Goal: Browse casually

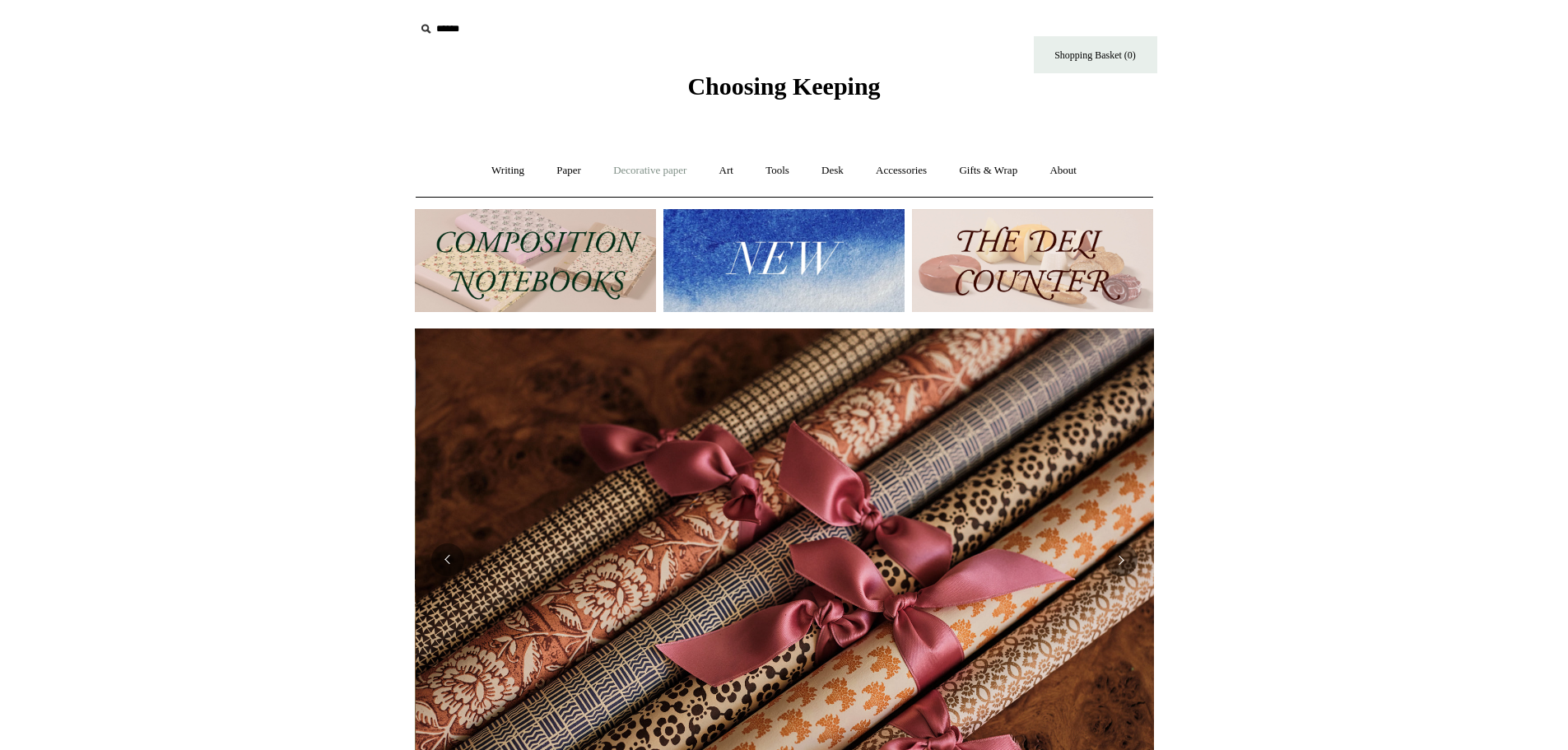
scroll to position [0, 1478]
click at [557, 174] on link "Paper +" at bounding box center [568, 170] width 54 height 43
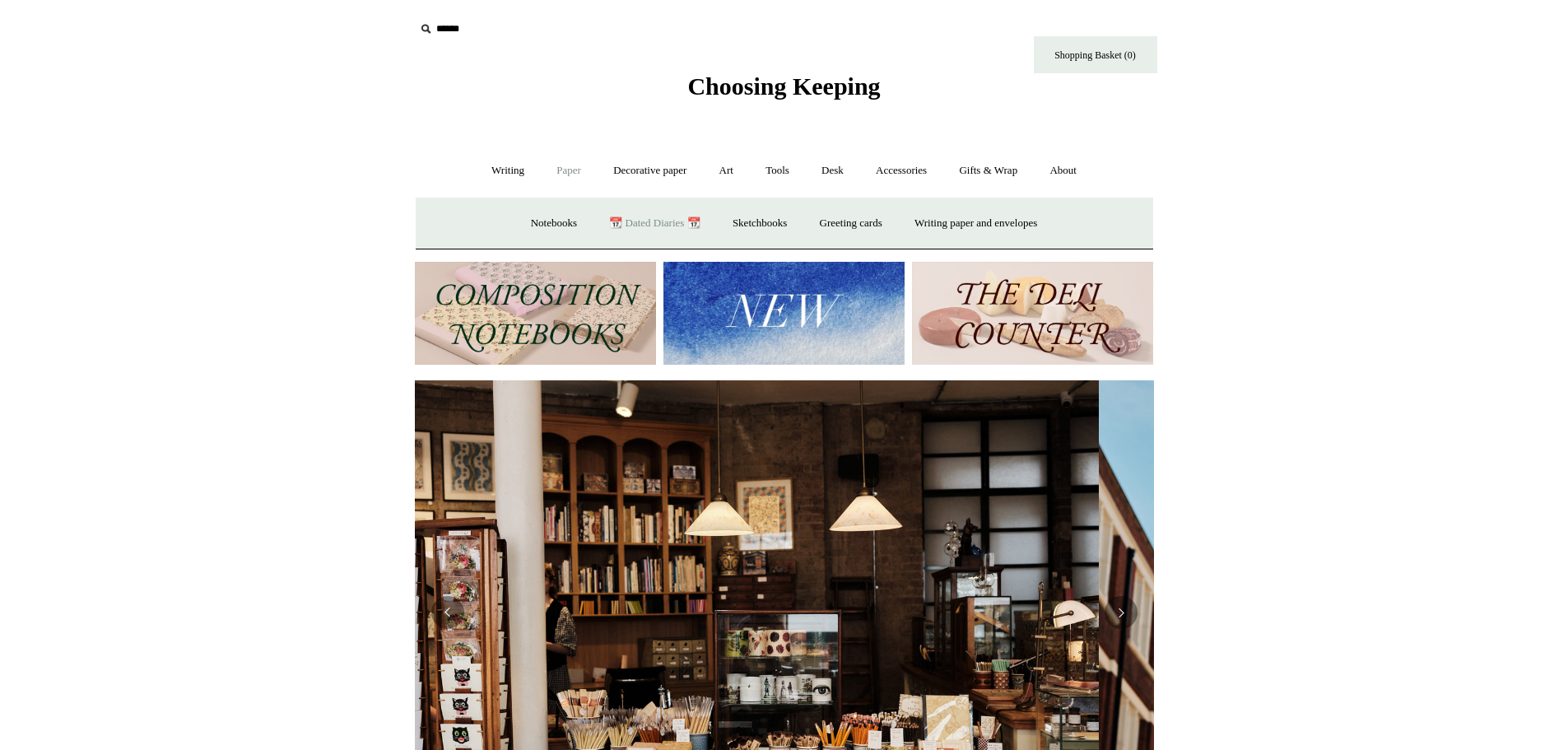
click at [631, 222] on link "📆 Dated Diaries 📆" at bounding box center [655, 223] width 120 height 43
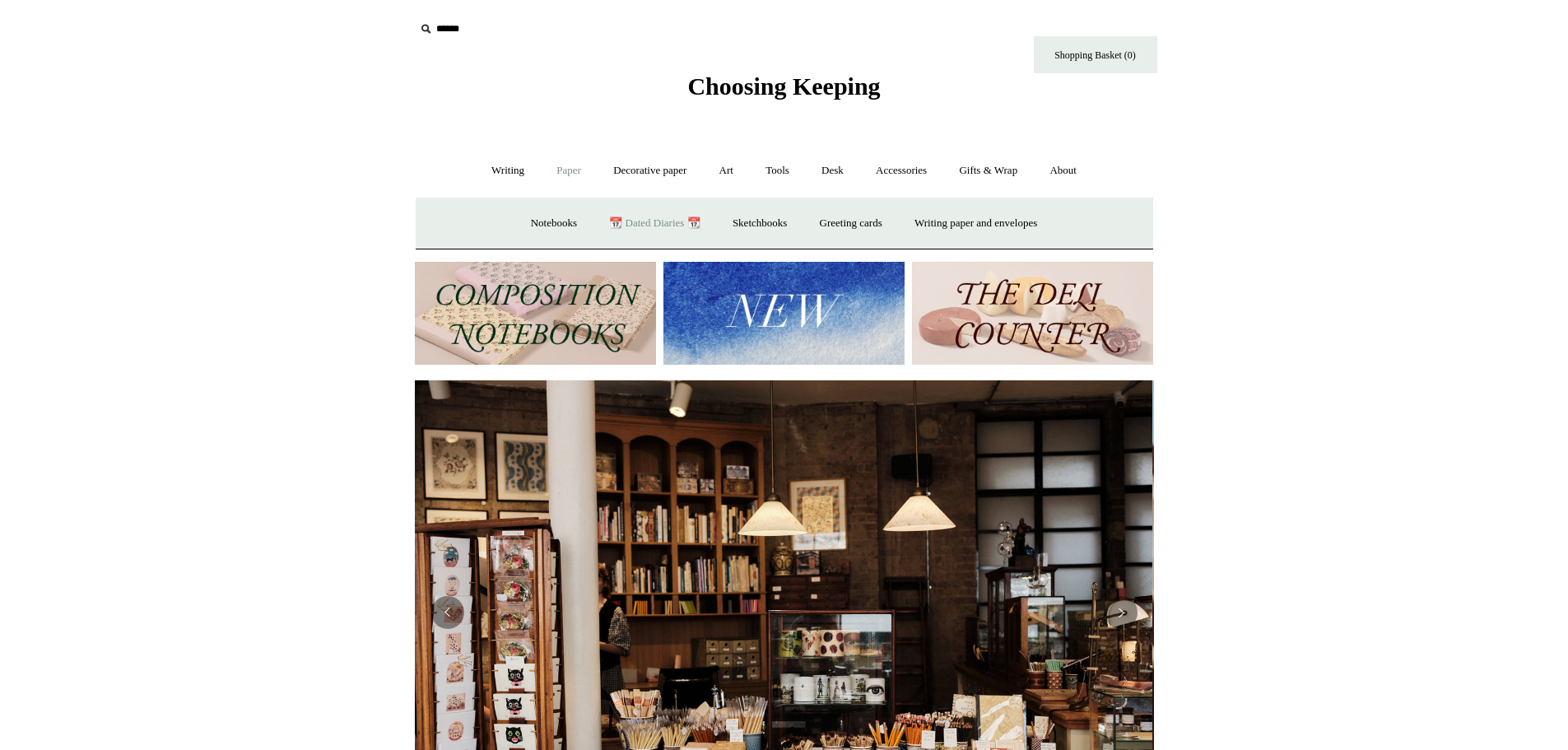
scroll to position [0, 0]
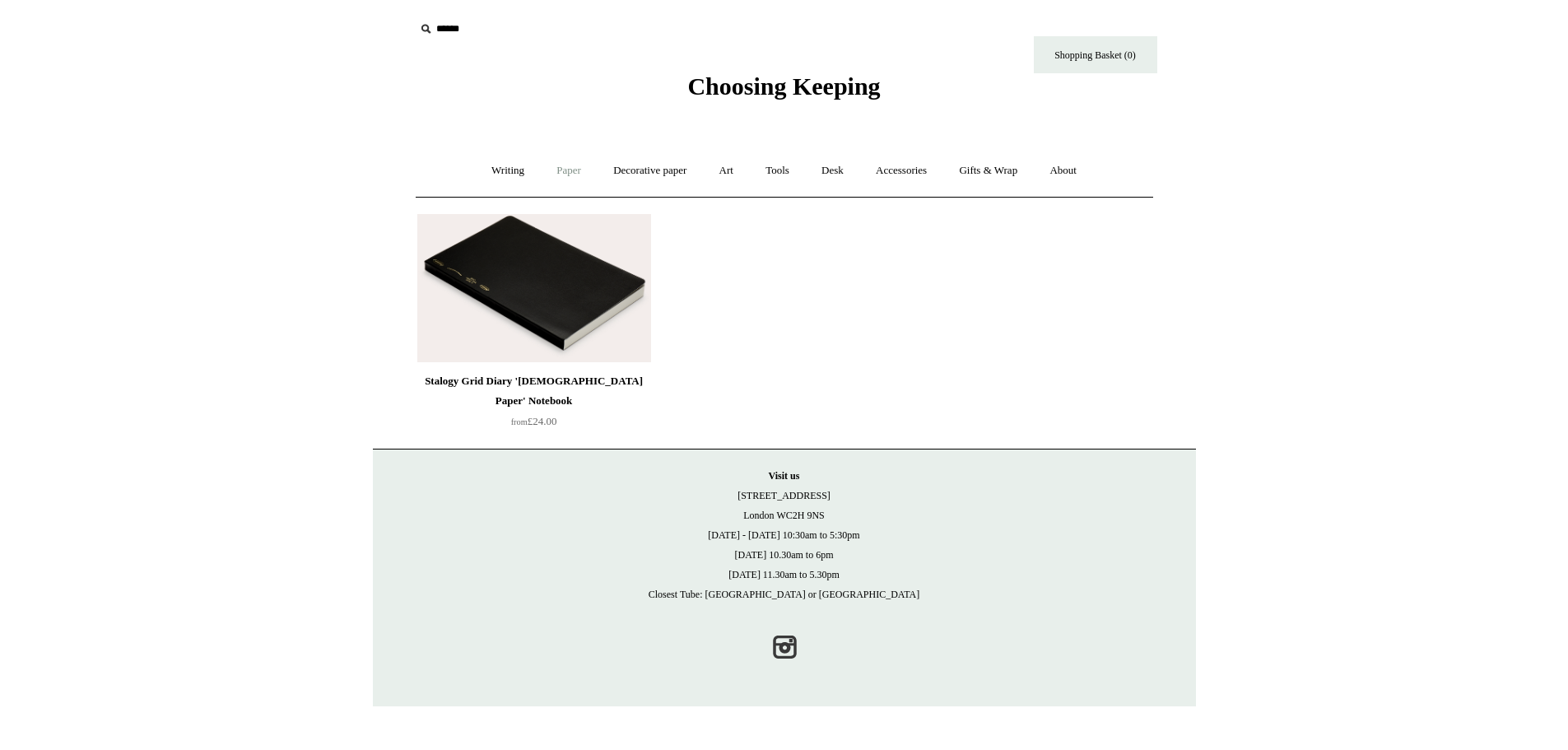
click at [549, 174] on link "Paper +" at bounding box center [568, 170] width 54 height 43
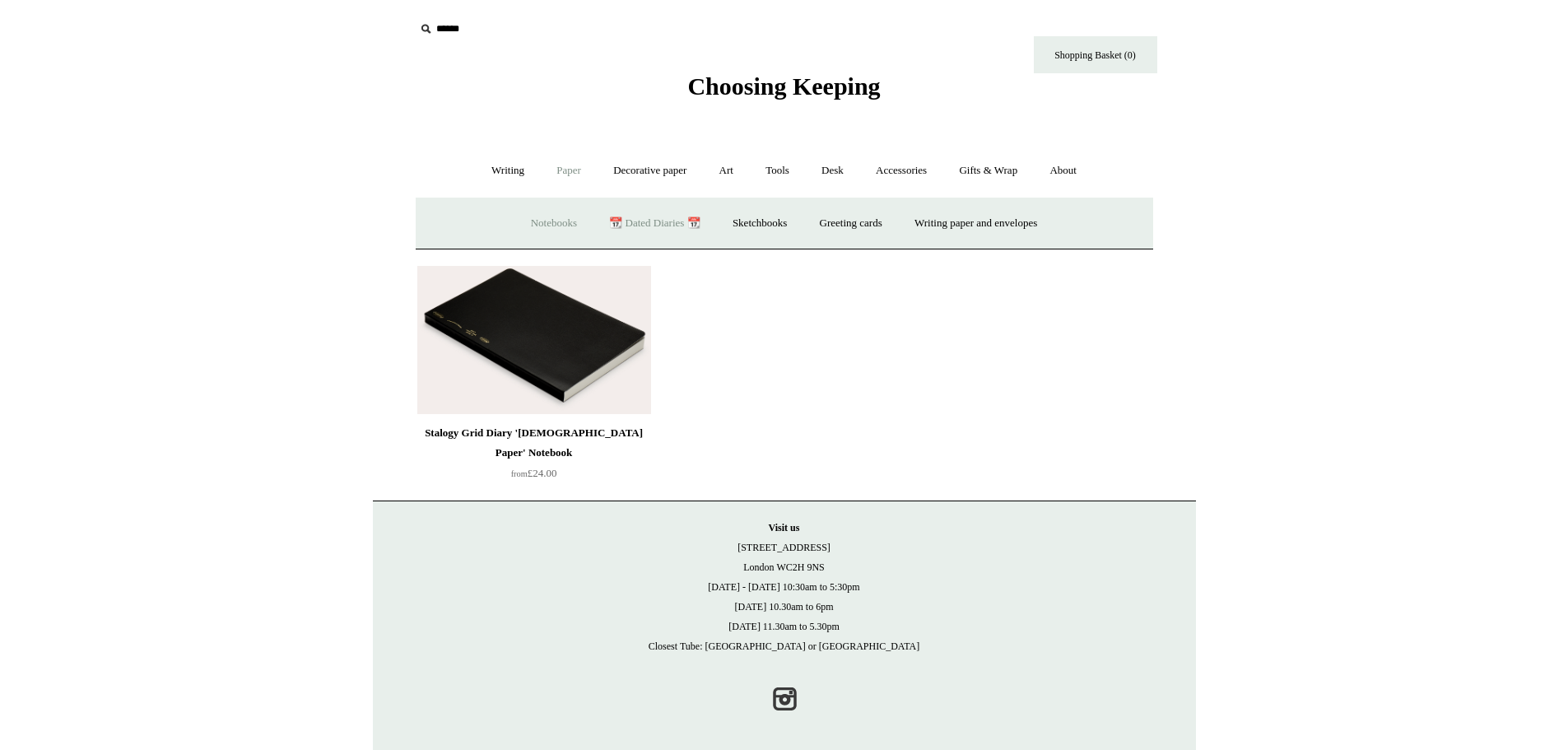
click at [547, 225] on link "Notebooks +" at bounding box center [554, 223] width 76 height 43
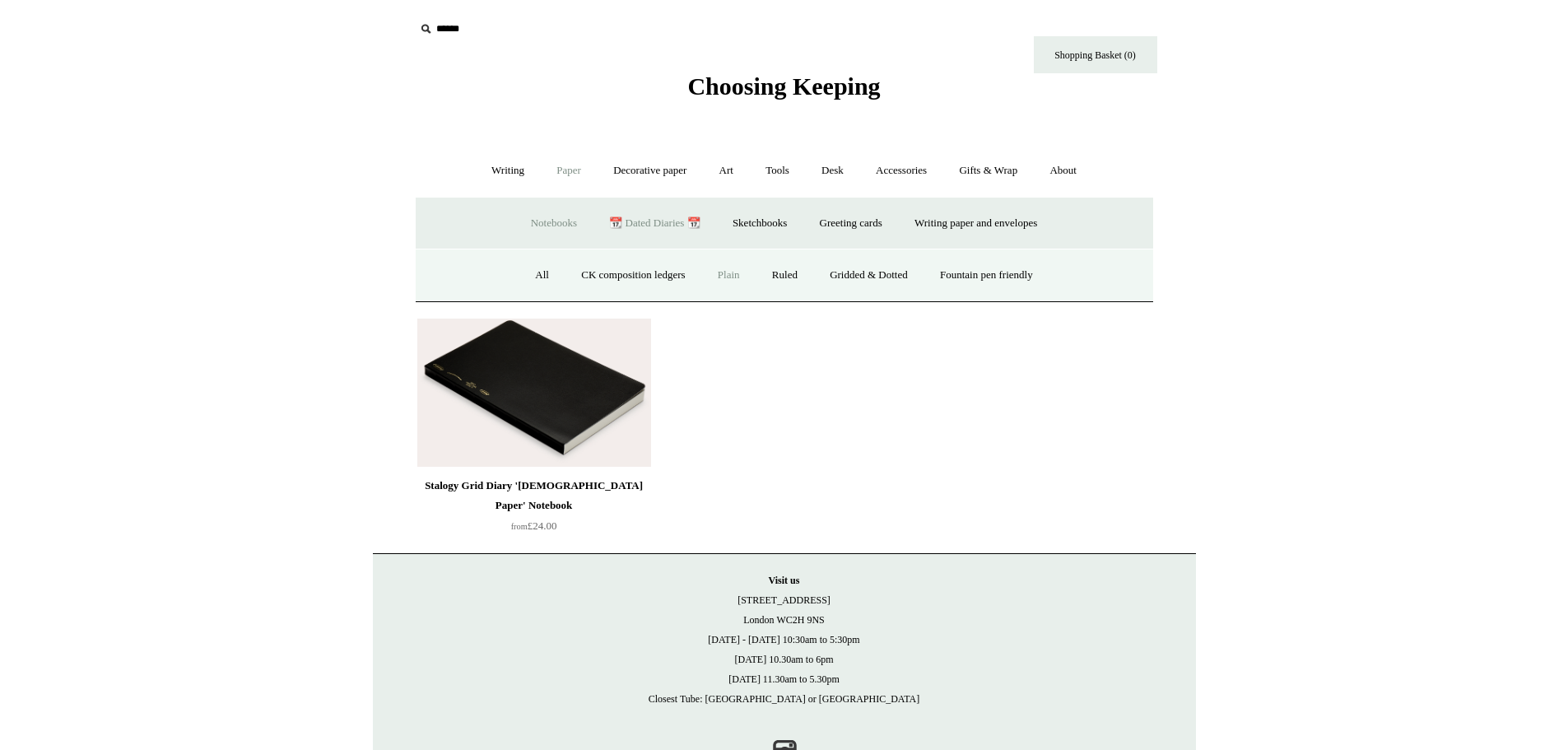
click at [718, 274] on link "Plain" at bounding box center [729, 275] width 52 height 43
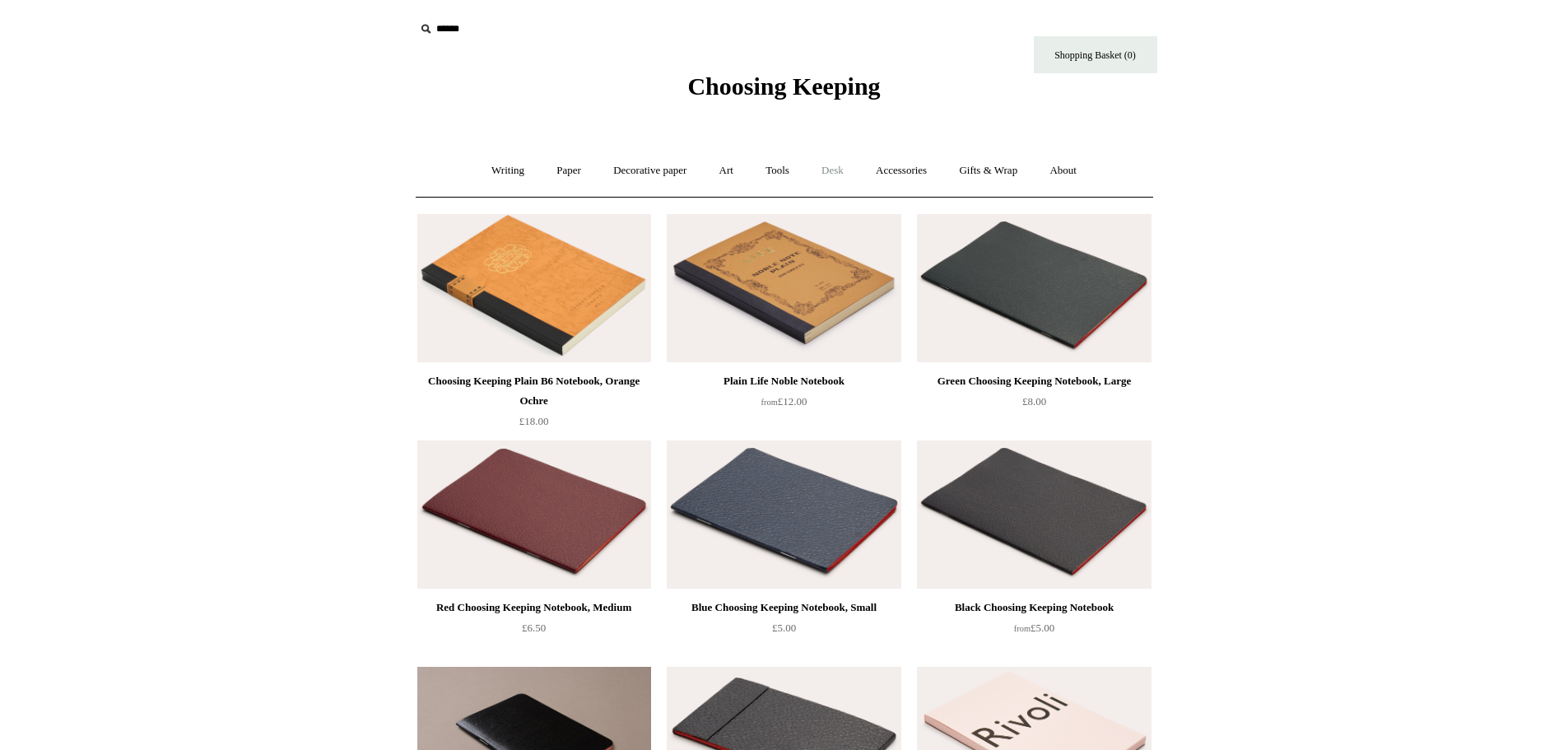
click at [841, 169] on link "Desk +" at bounding box center [832, 170] width 52 height 43
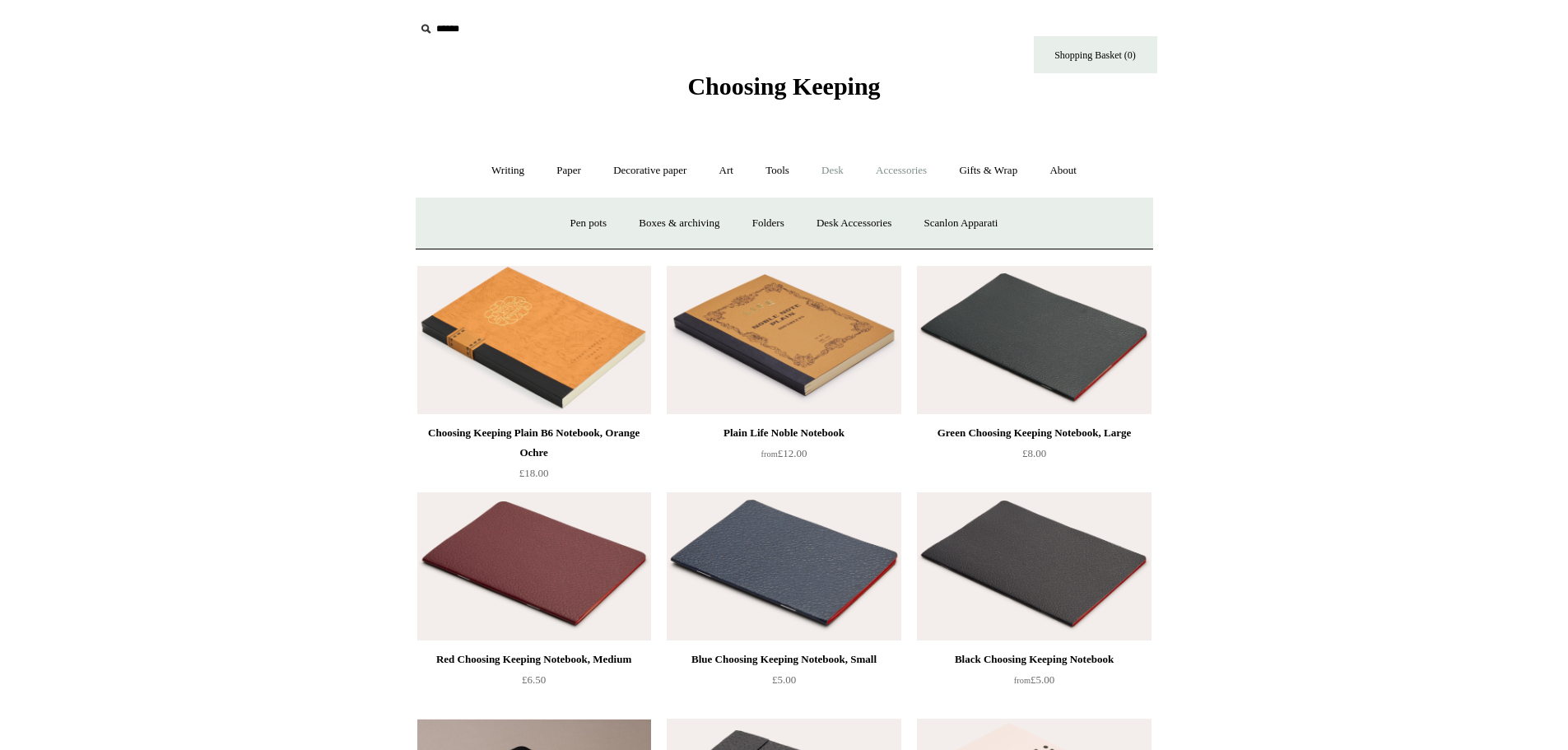
click at [907, 177] on link "Accessories +" at bounding box center [901, 170] width 80 height 43
click at [907, 177] on link "Accessories -" at bounding box center [901, 170] width 80 height 43
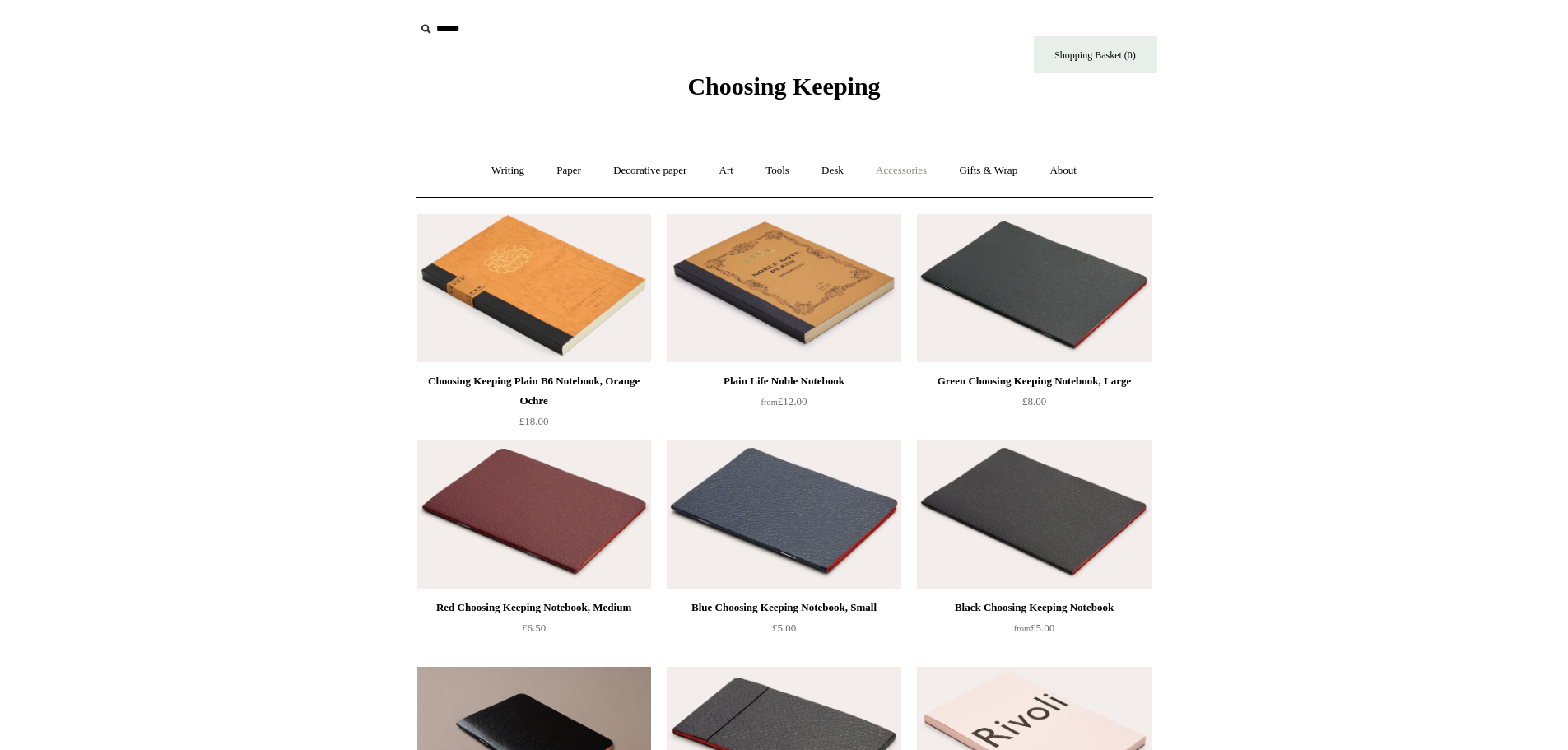
click at [907, 177] on link "Accessories +" at bounding box center [901, 170] width 80 height 43
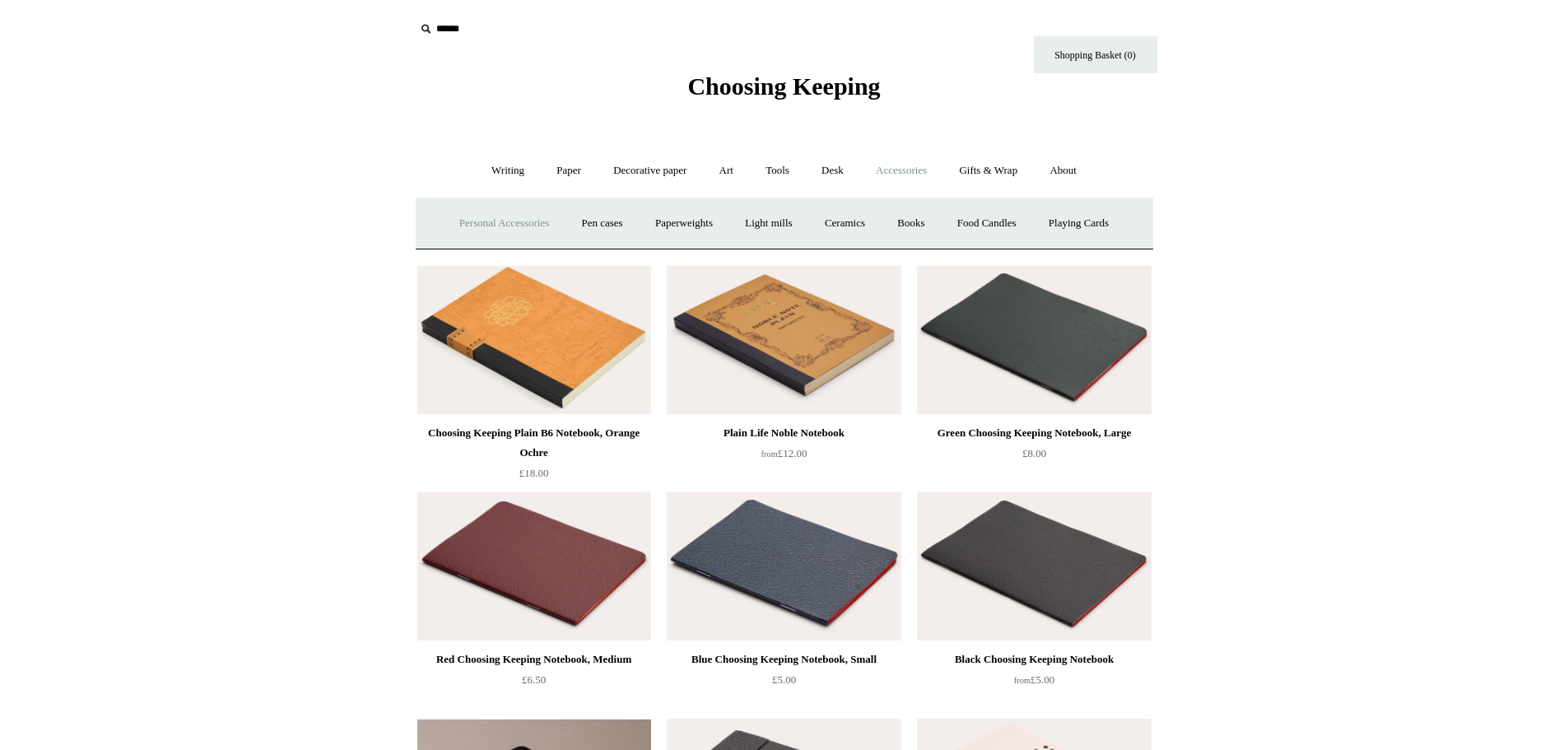
click at [506, 216] on link "Personal Accessories +" at bounding box center [504, 223] width 119 height 43
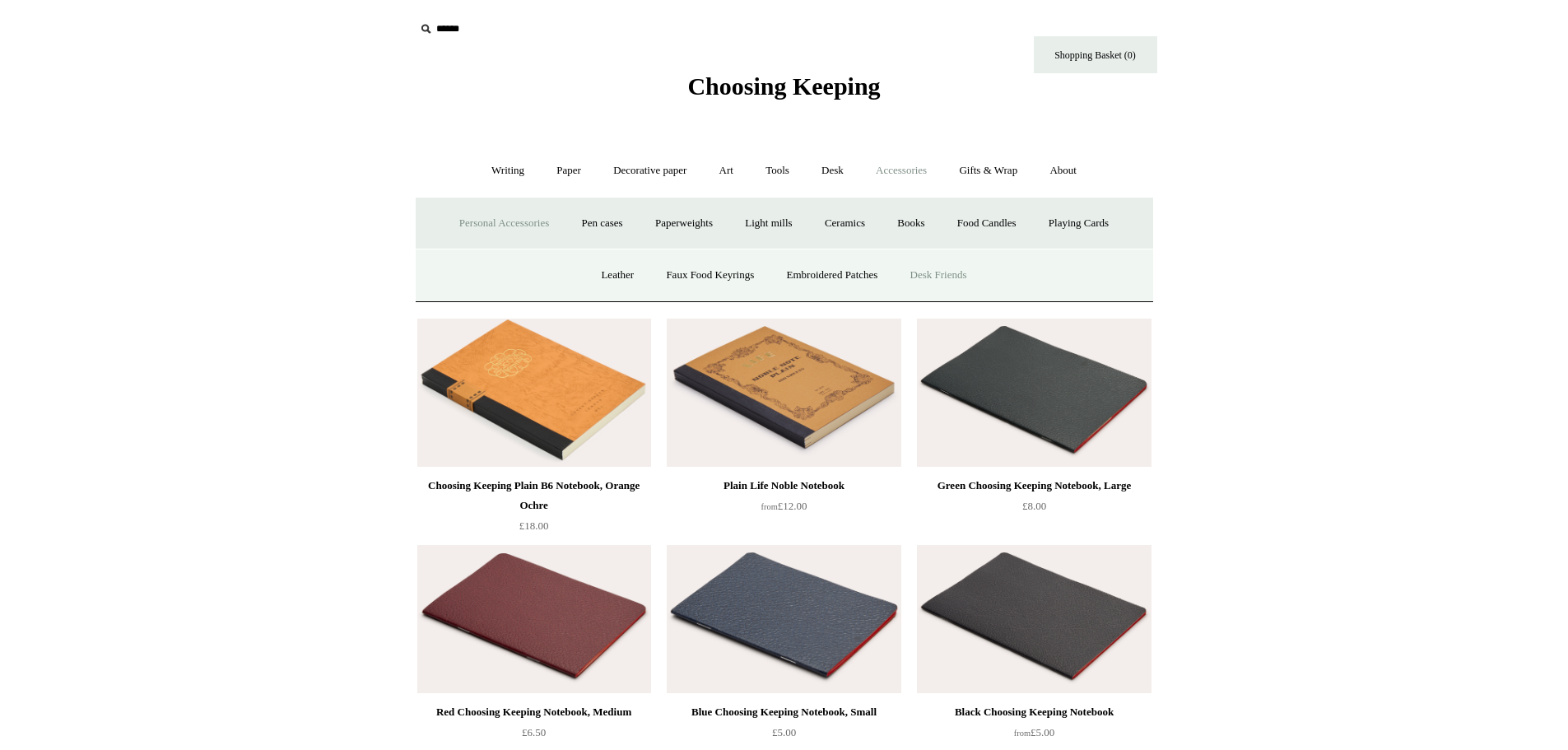
click at [967, 274] on link "Desk Friends" at bounding box center [939, 275] width 87 height 43
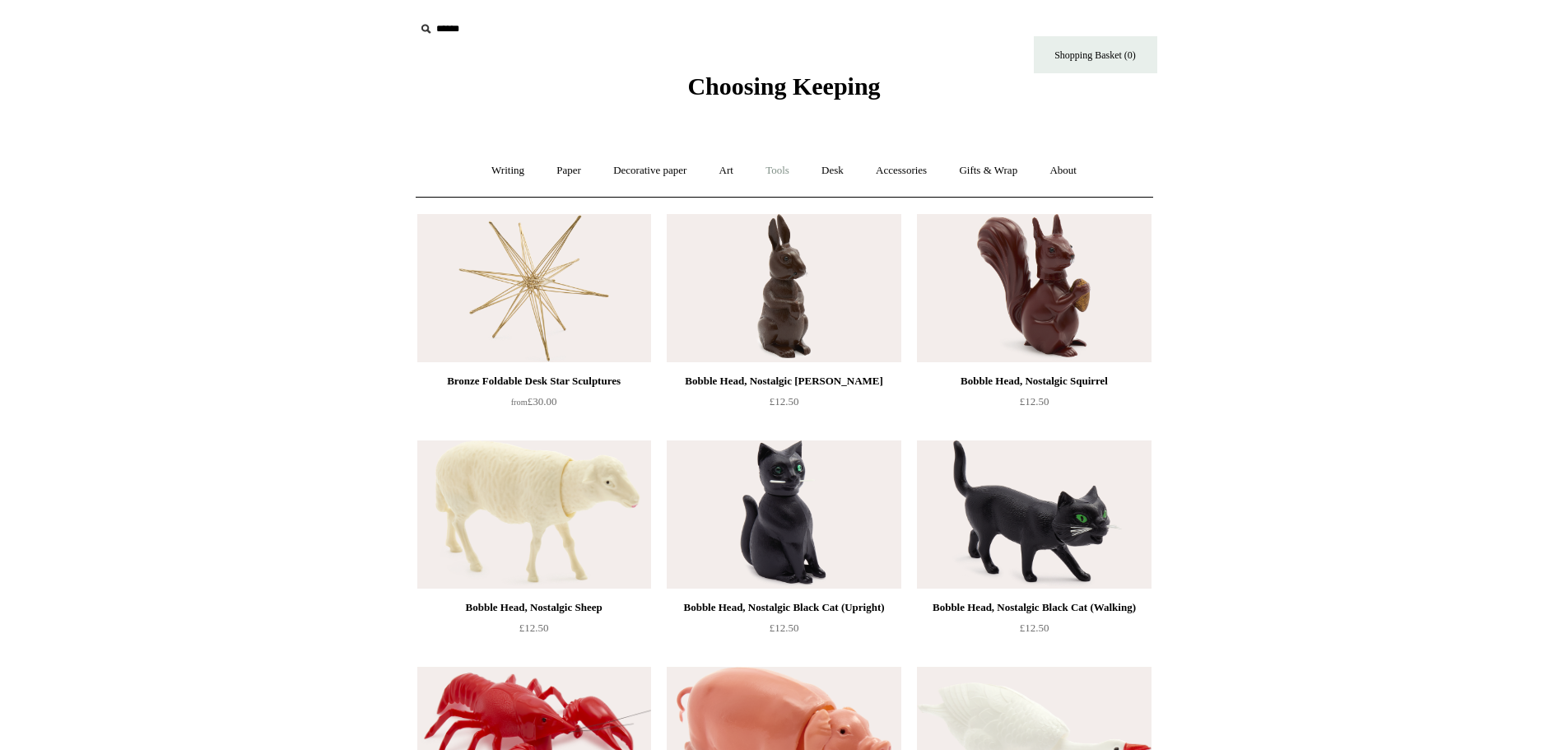
click at [795, 174] on link "Tools +" at bounding box center [777, 170] width 54 height 43
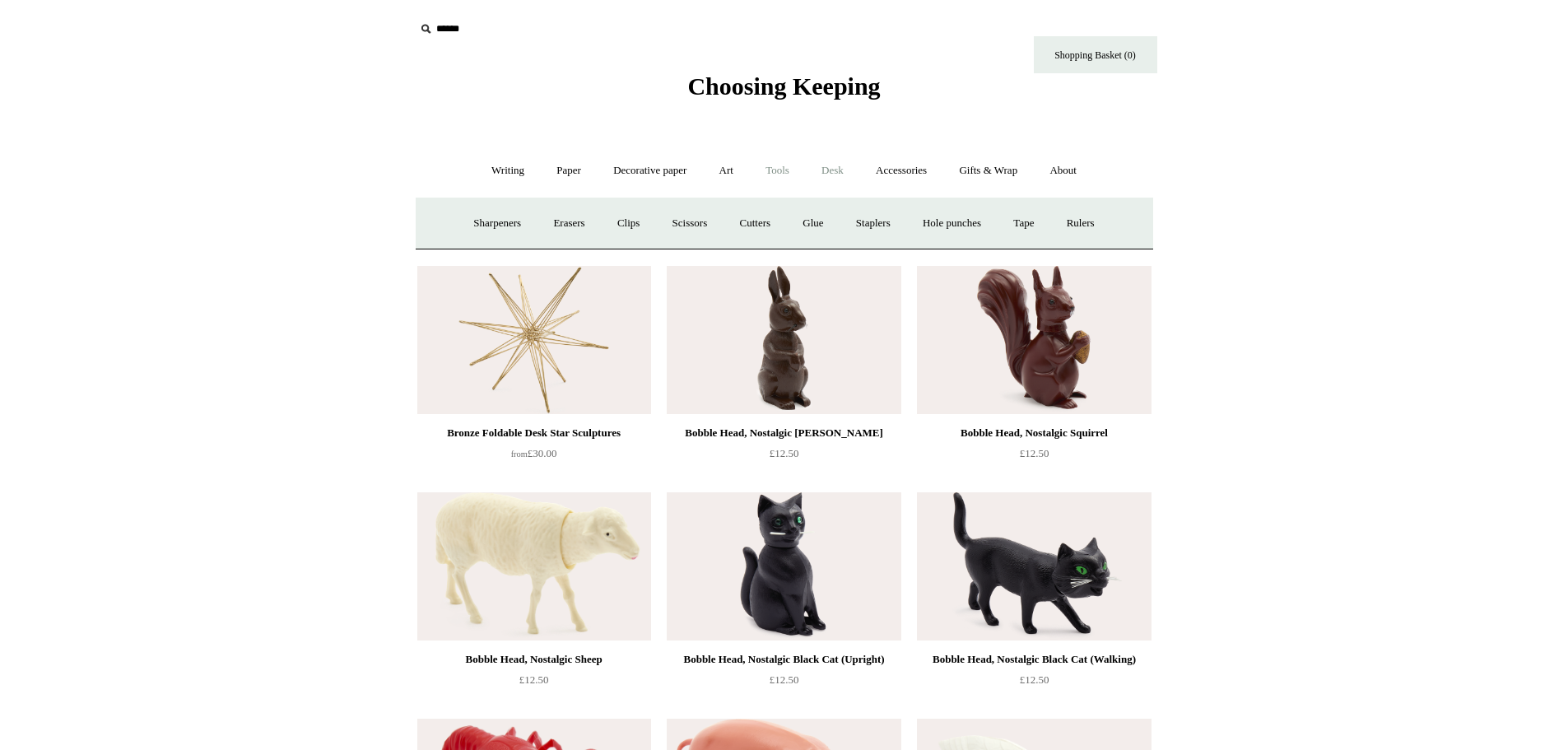
click at [857, 176] on link "Desk +" at bounding box center [832, 170] width 52 height 43
click at [905, 176] on link "Accessories +" at bounding box center [901, 170] width 80 height 43
click at [609, 228] on link "Pen cases" at bounding box center [602, 223] width 71 height 43
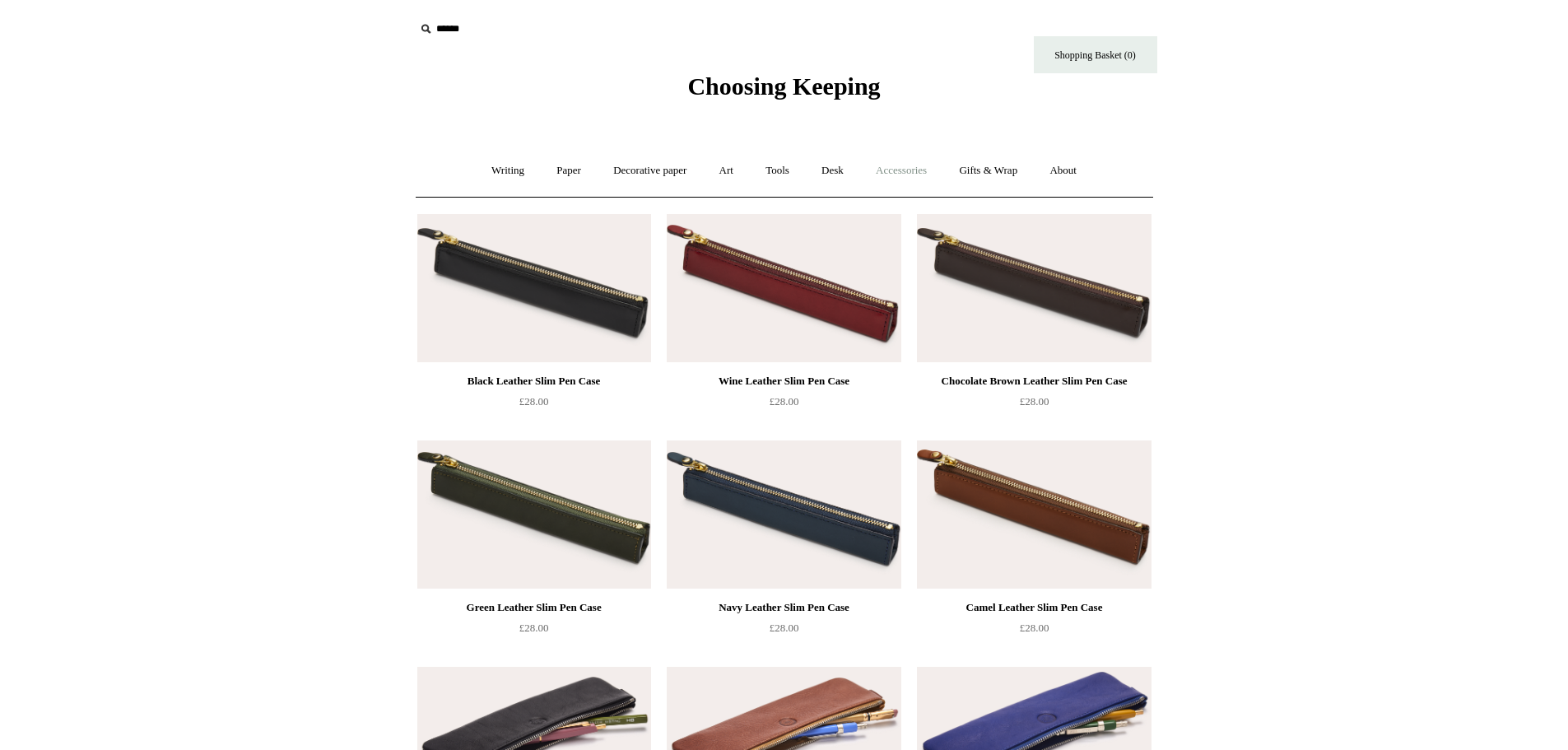
click at [929, 178] on link "Accessories +" at bounding box center [901, 170] width 80 height 43
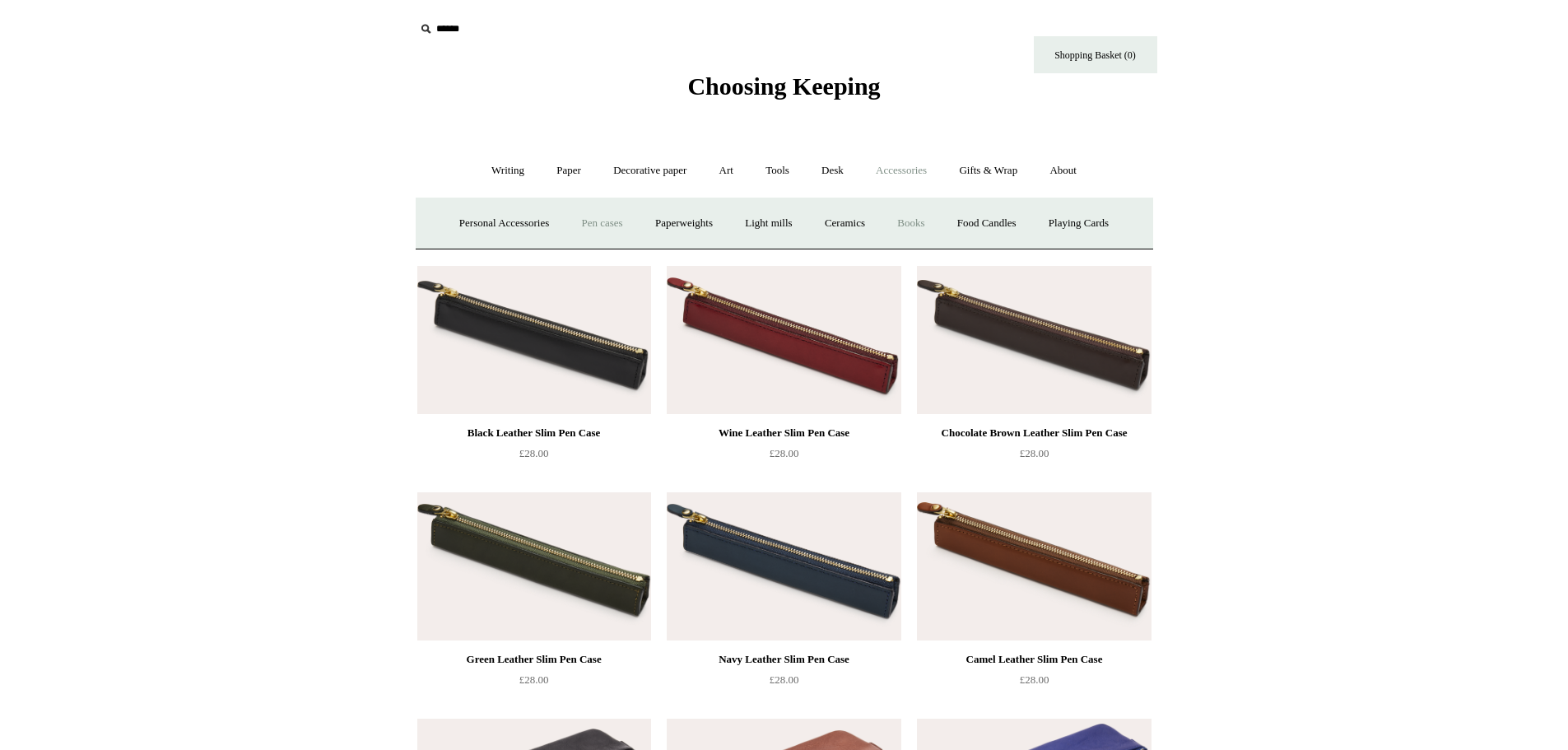
click at [924, 227] on link "Books" at bounding box center [911, 223] width 57 height 43
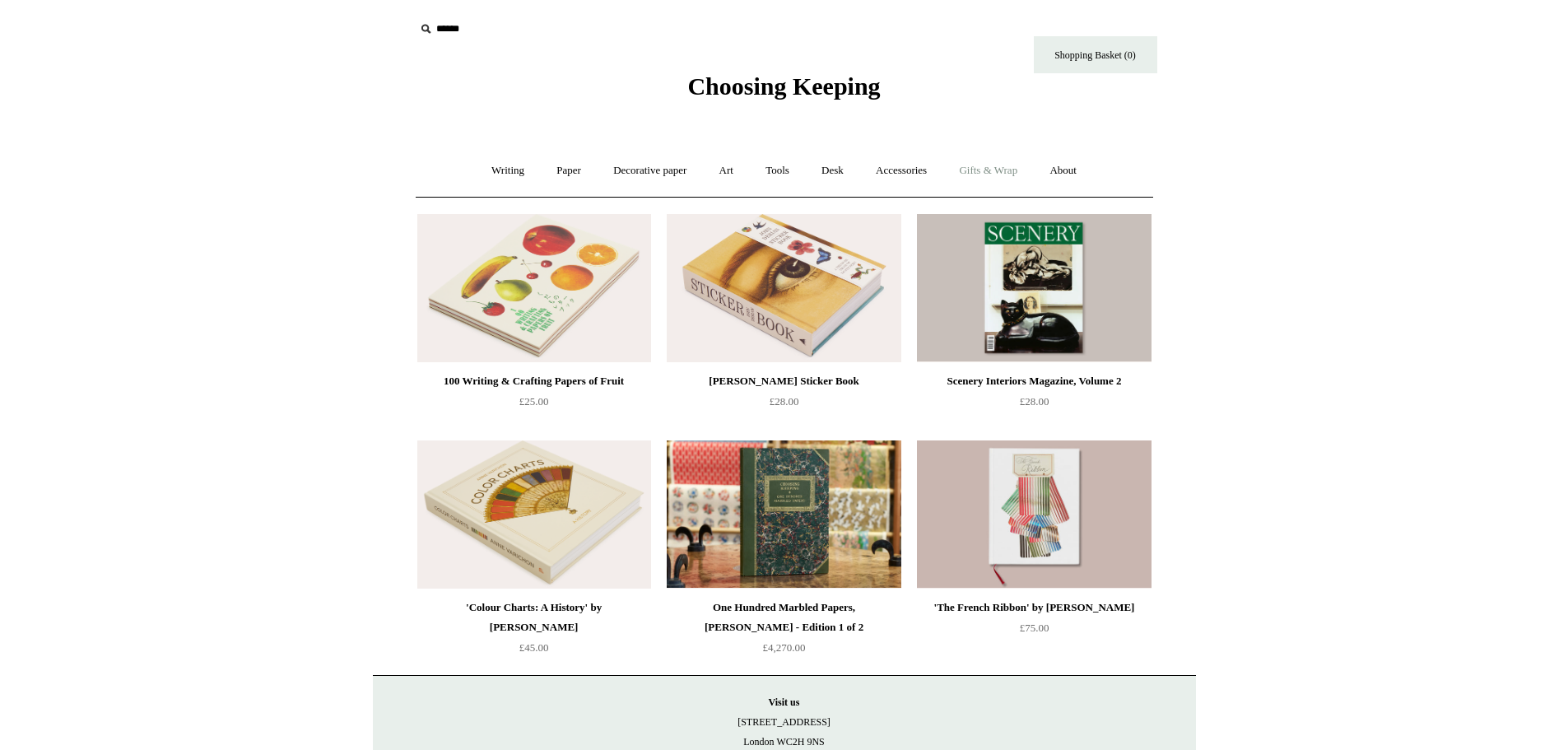
click at [987, 175] on link "Gifts & Wrap +" at bounding box center [989, 170] width 88 height 43
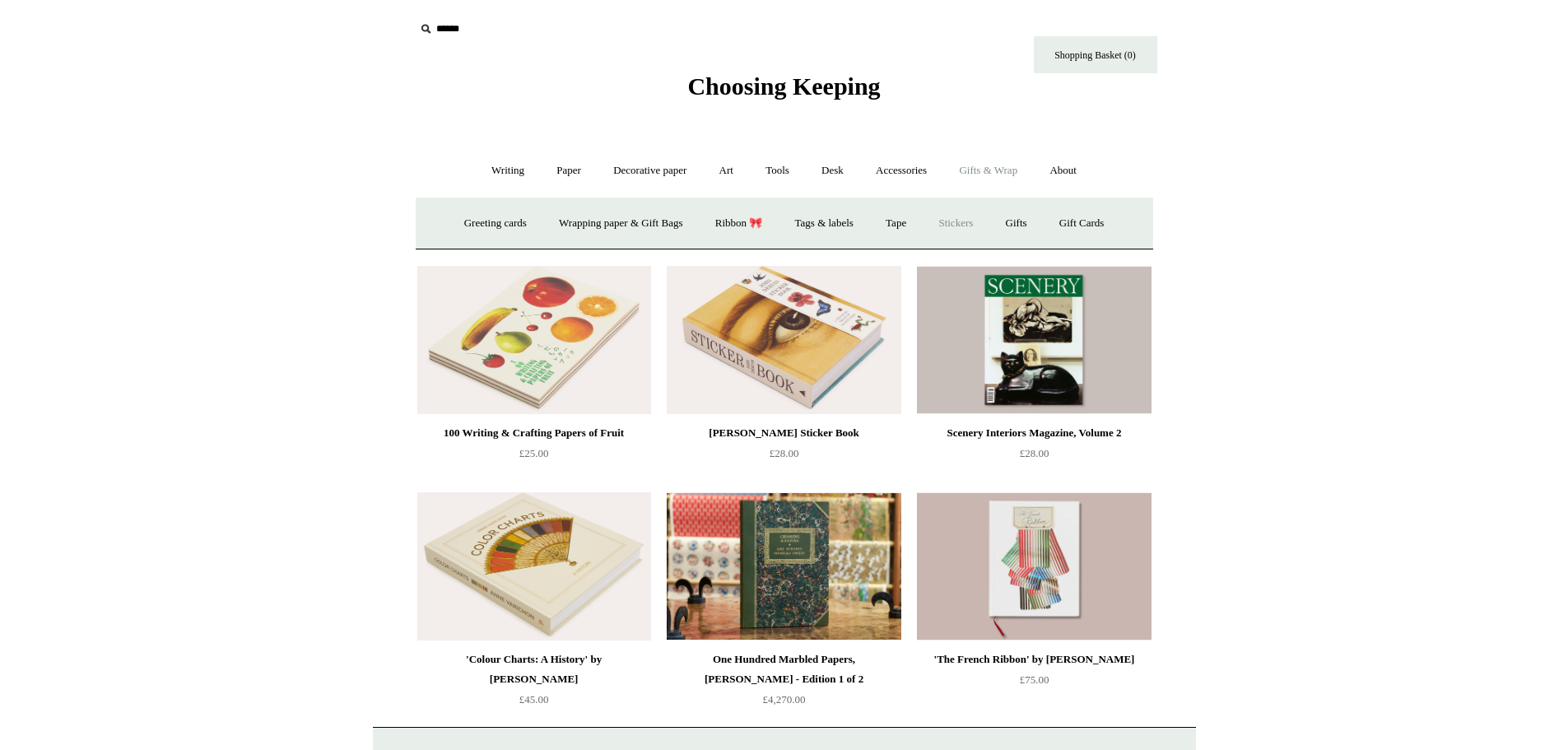
click at [965, 223] on link "Stickers" at bounding box center [955, 223] width 64 height 43
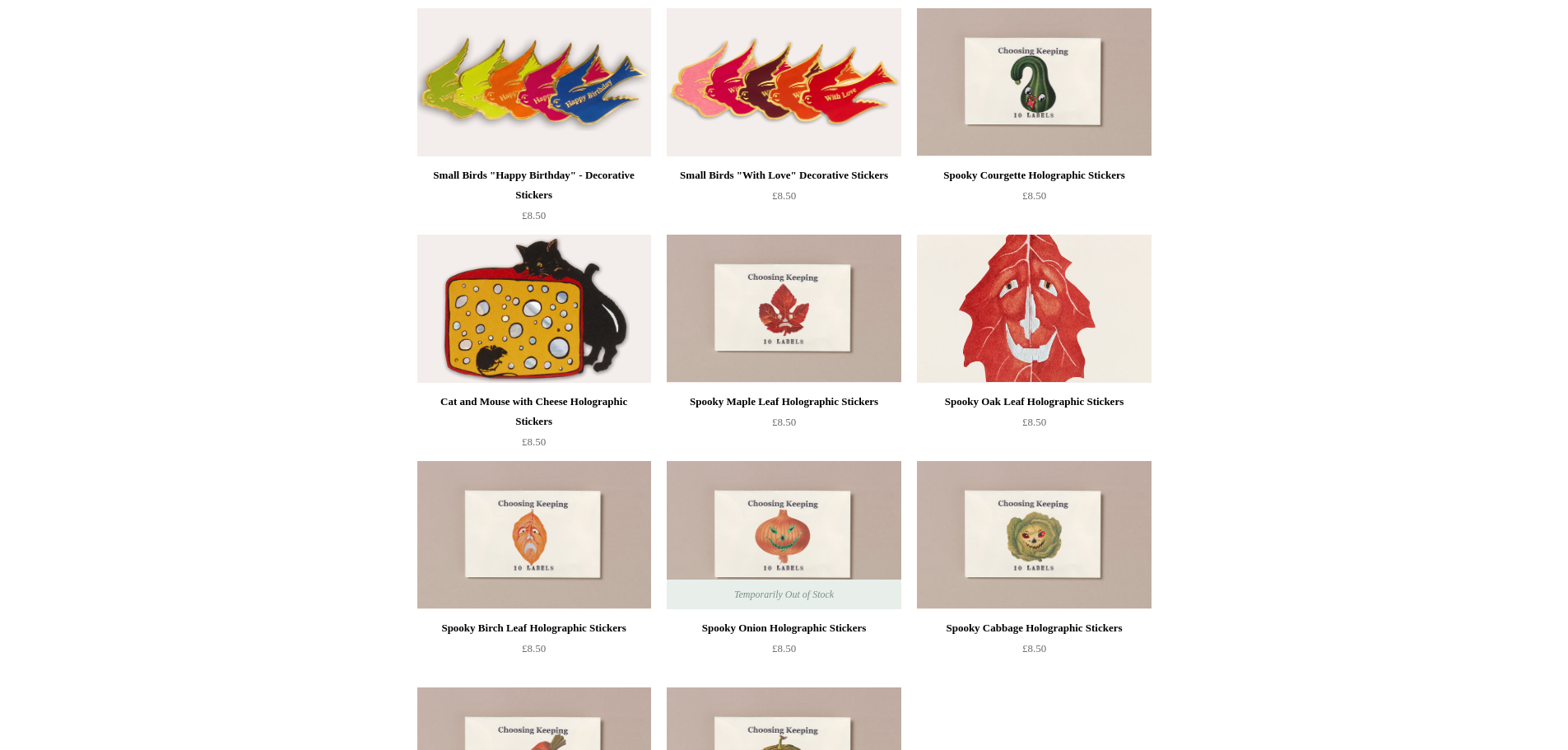
scroll to position [1088, 0]
